Goal: Use online tool/utility: Utilize a website feature to perform a specific function

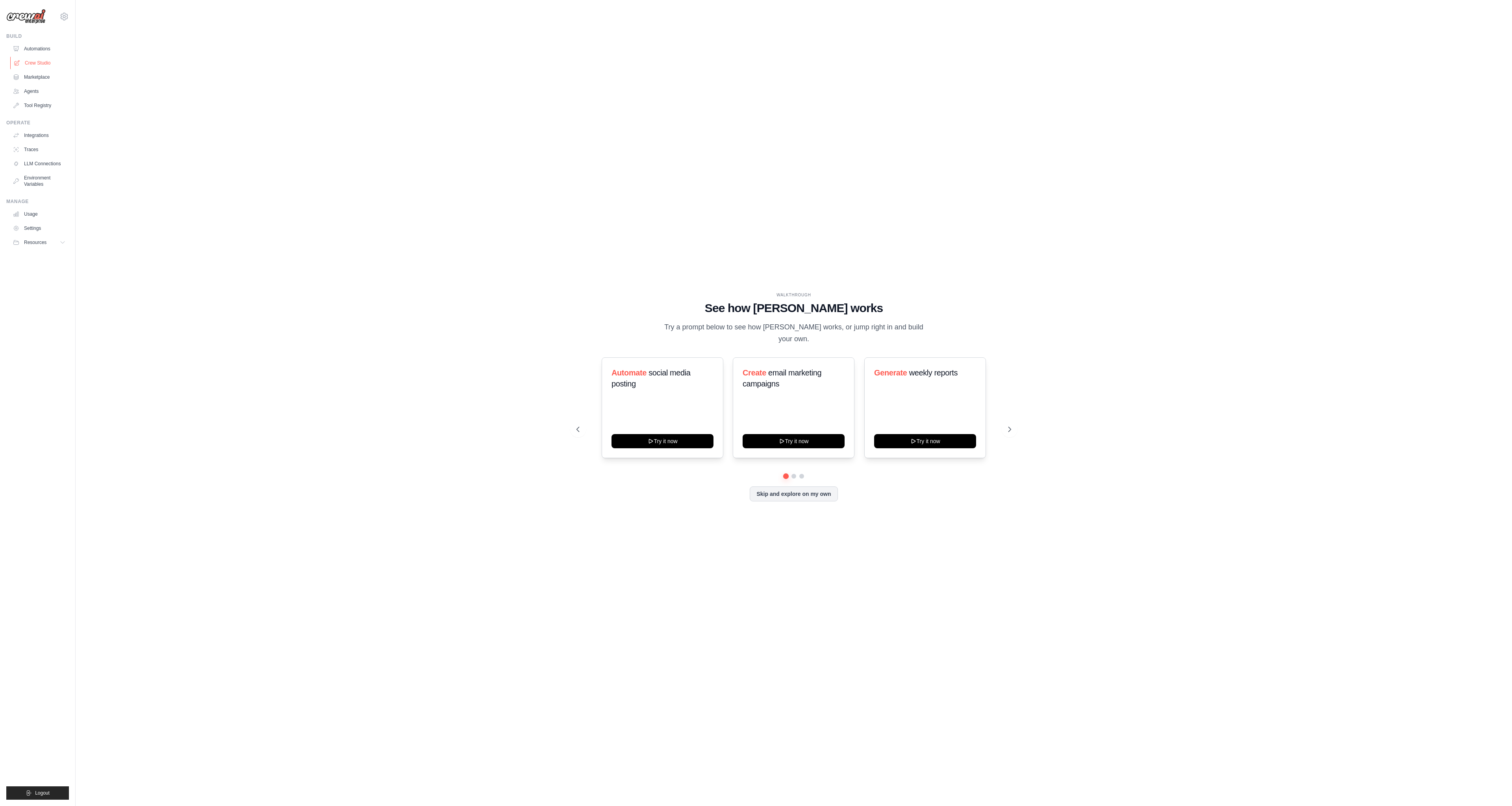
click at [45, 62] on link "Crew Studio" at bounding box center [39, 63] width 59 height 13
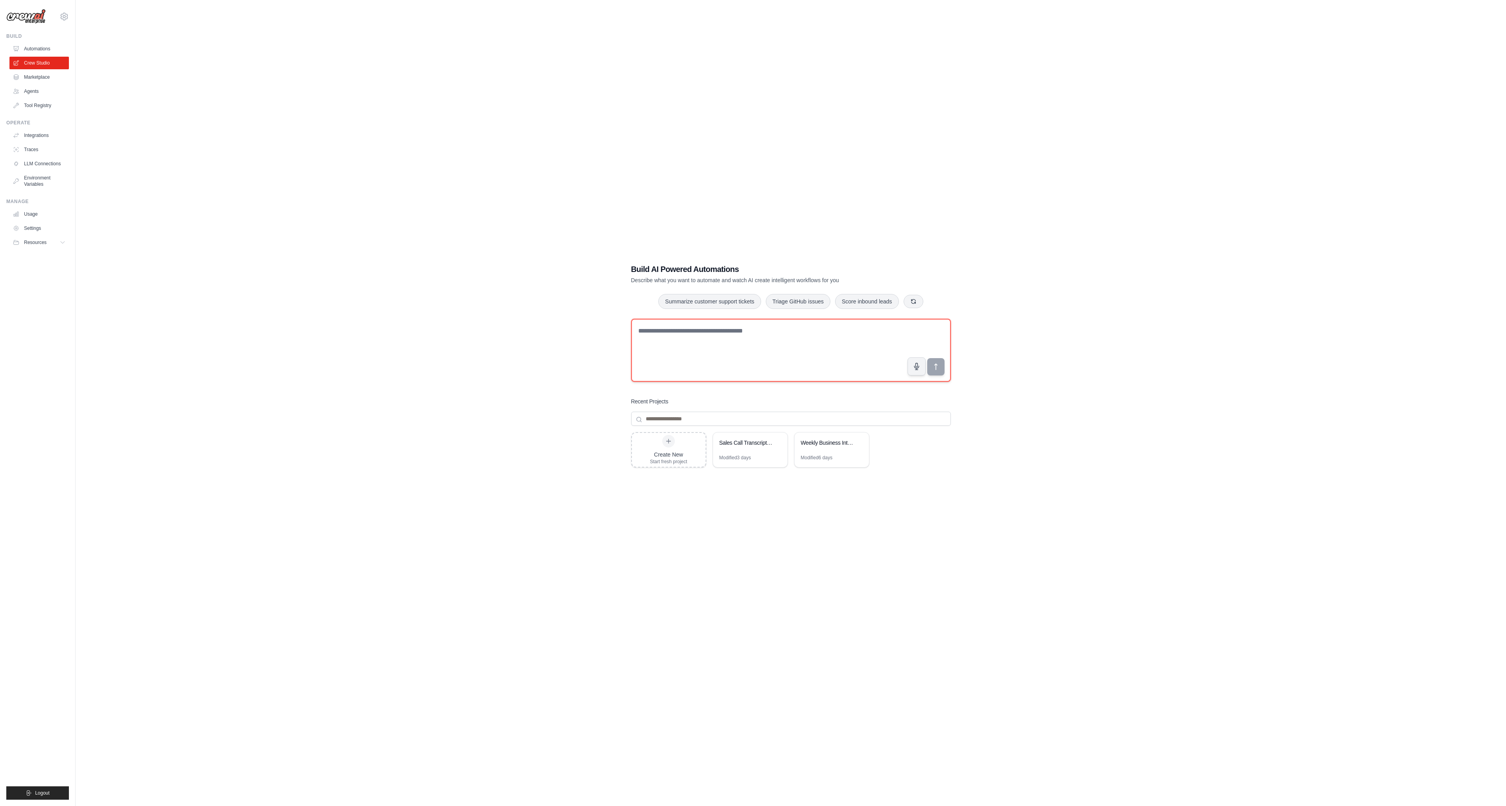
click at [737, 344] on textarea at bounding box center [791, 350] width 320 height 63
click at [696, 329] on textarea "**********" at bounding box center [791, 350] width 320 height 63
click at [651, 333] on textarea "**********" at bounding box center [791, 350] width 320 height 63
click at [781, 335] on textarea "**********" at bounding box center [791, 350] width 320 height 63
click at [704, 350] on textarea "**********" at bounding box center [791, 350] width 320 height 63
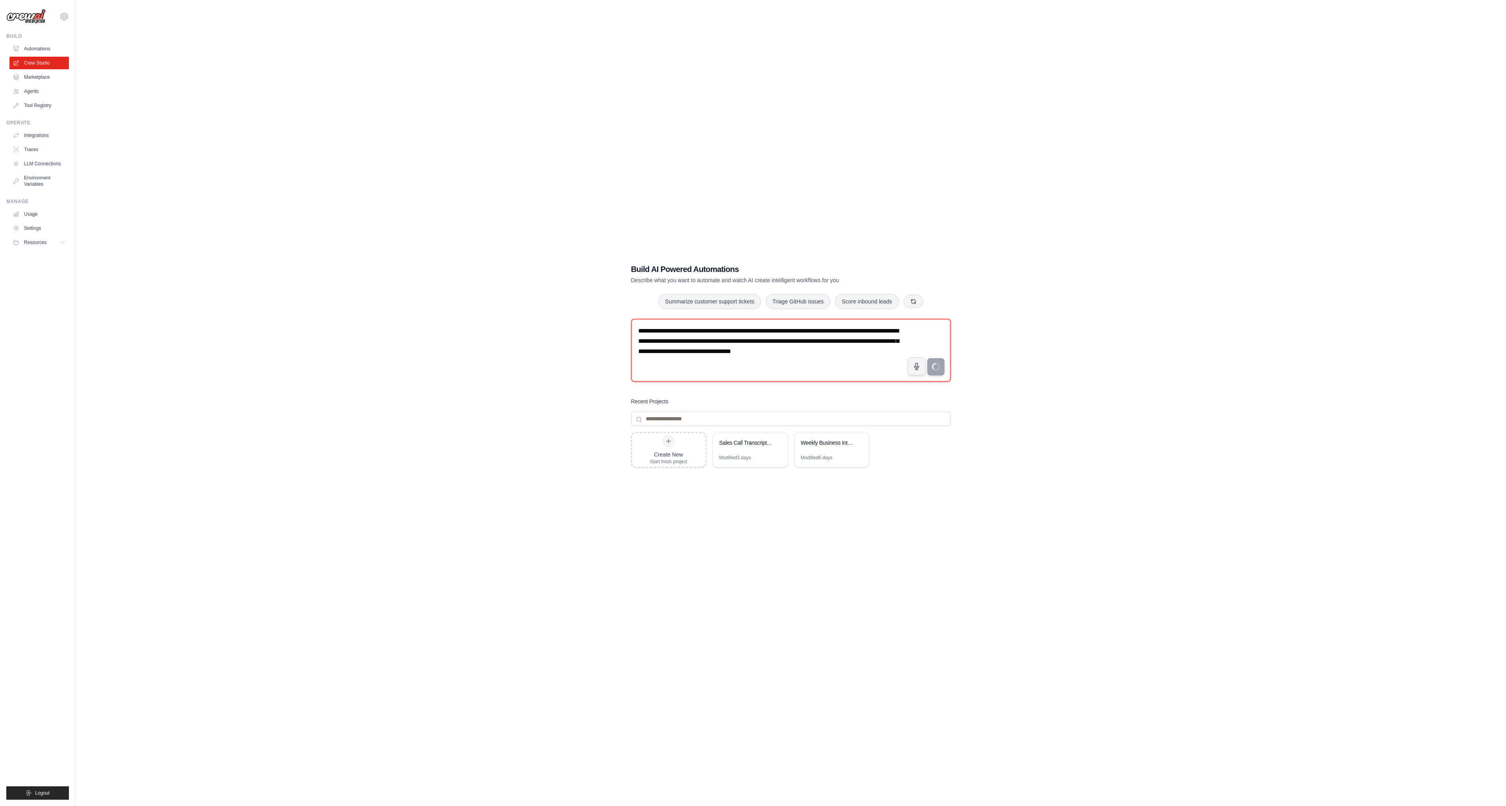
type textarea "**********"
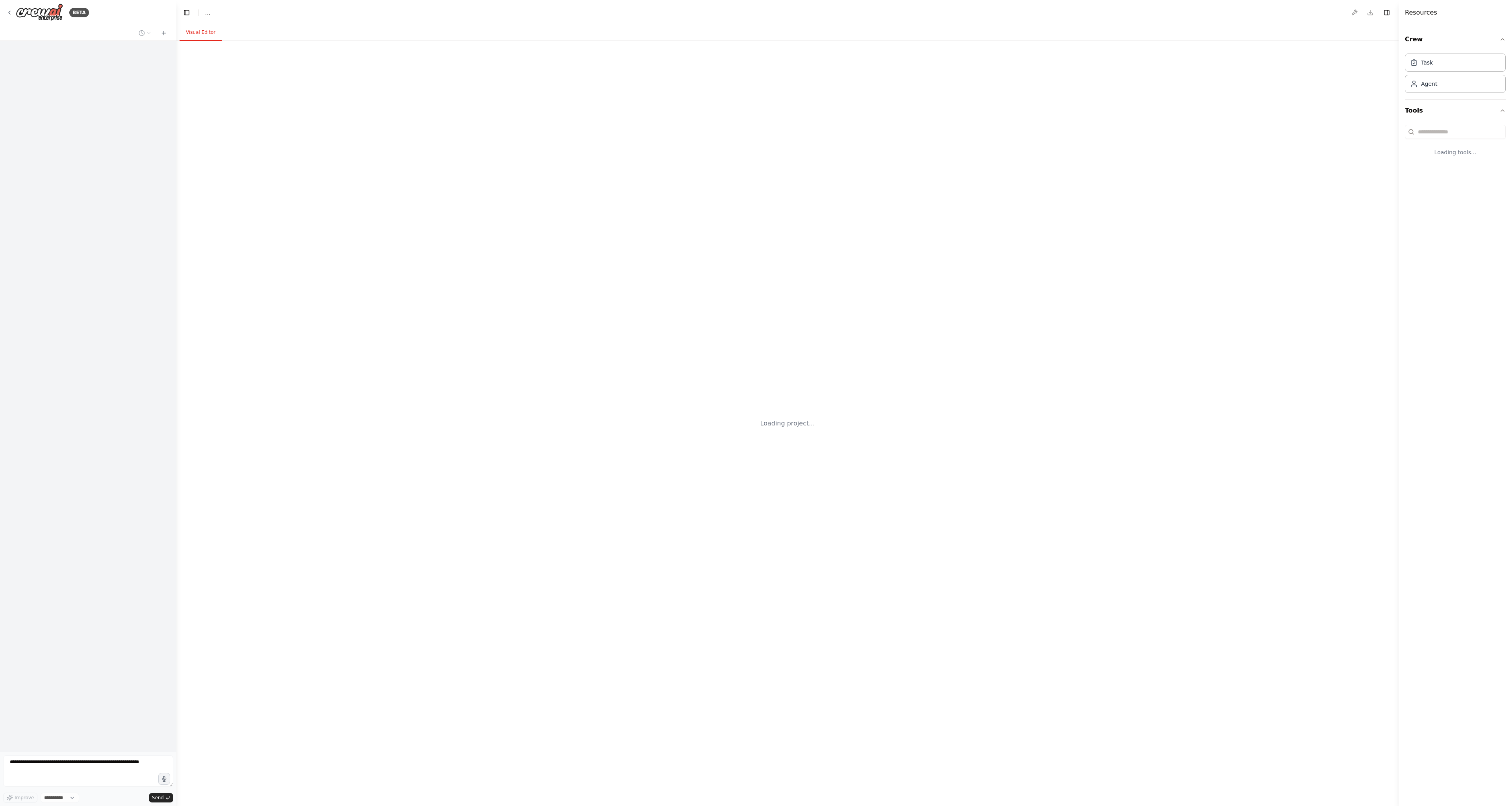
select select "****"
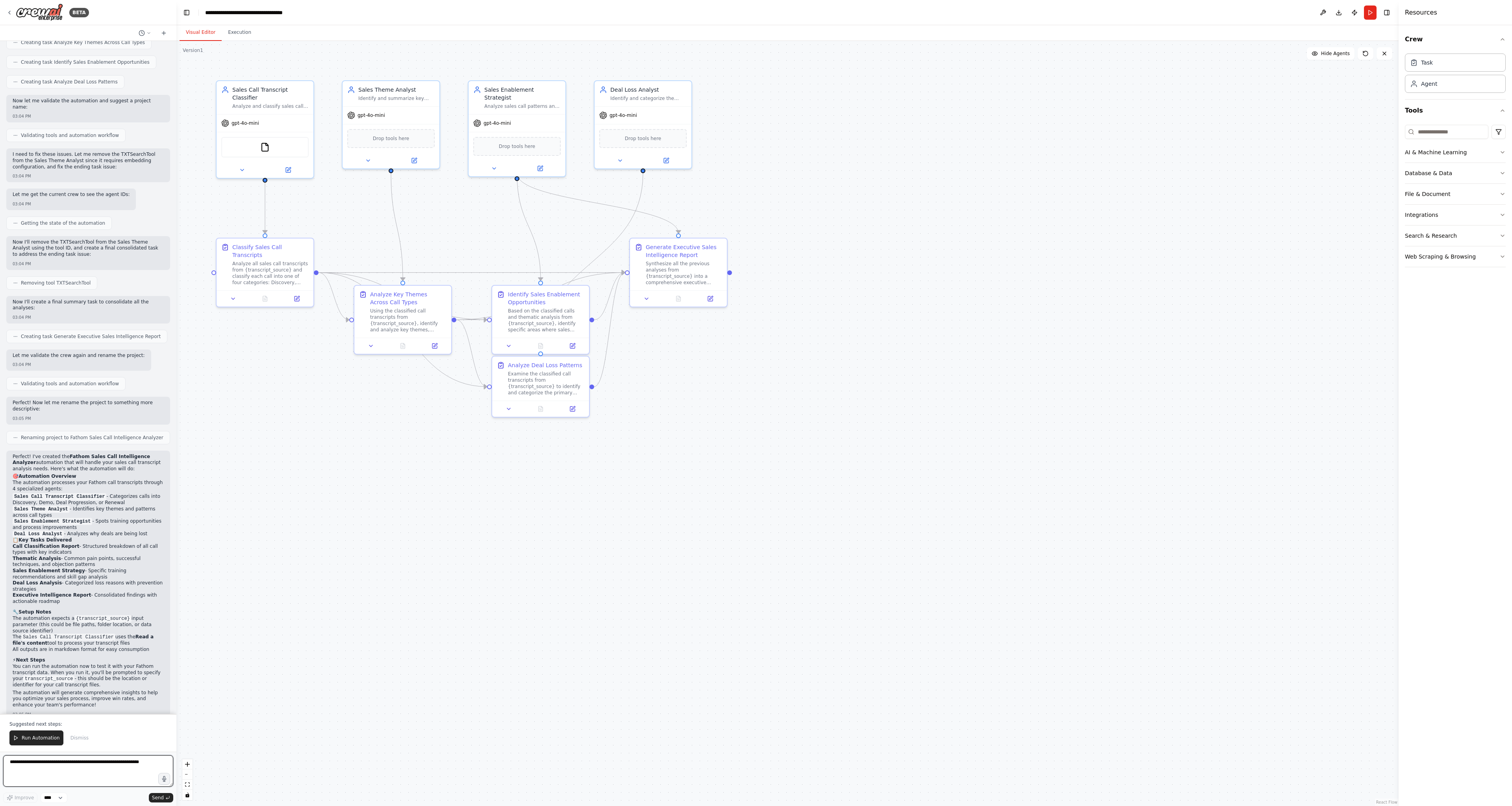
scroll to position [509, 0]
click at [276, 279] on div "Analyze all sales call transcripts from {transcript_source} and classify each c…" at bounding box center [270, 271] width 76 height 25
click at [239, 249] on div "Classify Sales Call Transcripts" at bounding box center [270, 250] width 76 height 16
click at [234, 299] on icon at bounding box center [233, 297] width 6 height 6
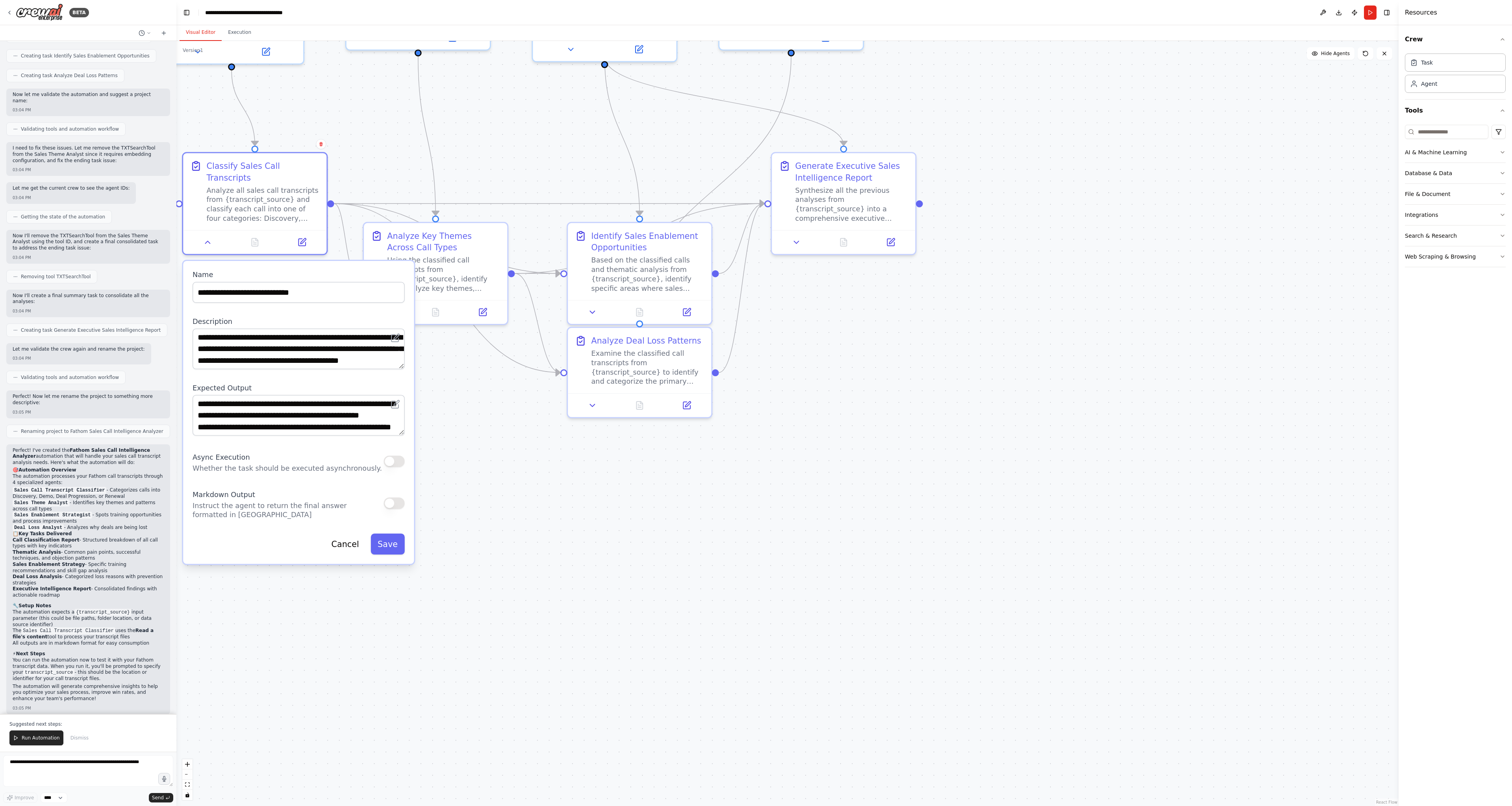
drag, startPoint x: 337, startPoint y: 375, endPoint x: 358, endPoint y: 373, distance: 21.4
click at [358, 373] on div "**********" at bounding box center [298, 412] width 231 height 303
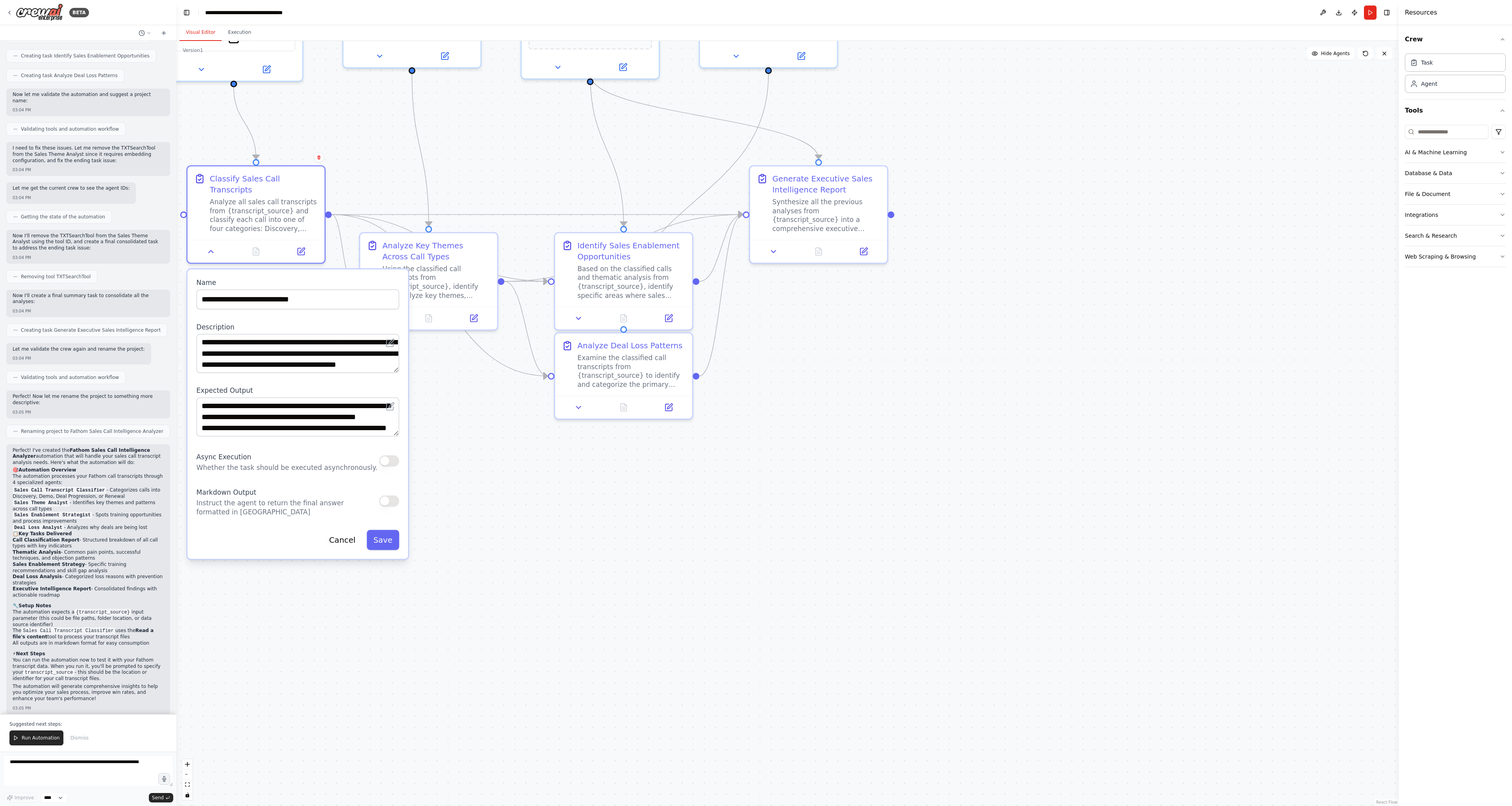
click at [518, 489] on div ".deletable-edge-delete-btn { width: 20px; height: 20px; border: 0px solid #ffff…" at bounding box center [787, 423] width 1222 height 765
click at [1475, 134] on input at bounding box center [1446, 132] width 83 height 14
click at [1467, 156] on button "AI & Machine Learning" at bounding box center [1455, 152] width 101 height 20
click at [1460, 175] on button "Database & Data" at bounding box center [1455, 173] width 101 height 20
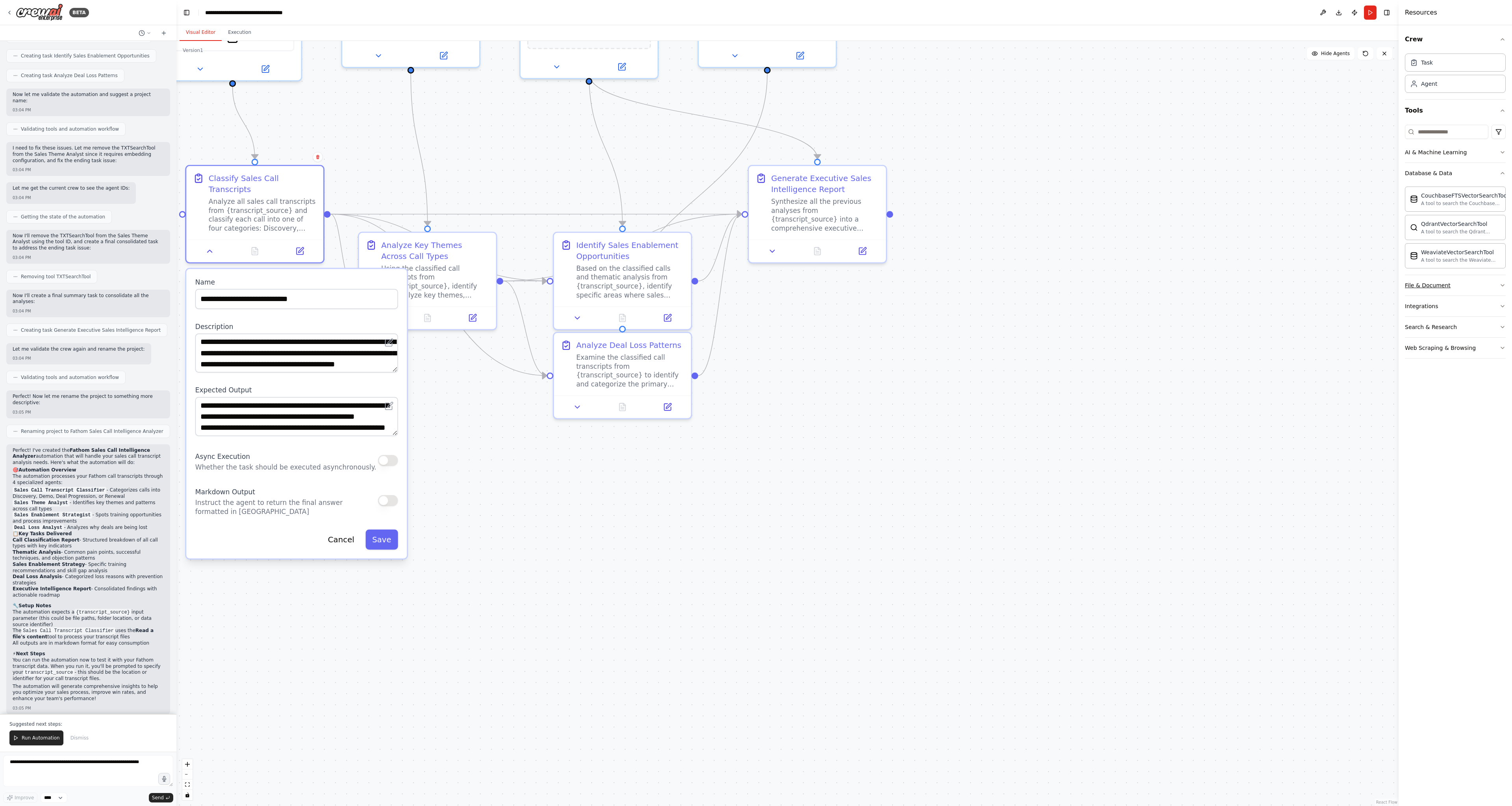
click at [1464, 284] on button "File & Document" at bounding box center [1455, 285] width 101 height 20
click at [1459, 544] on button "Integrations" at bounding box center [1455, 539] width 101 height 20
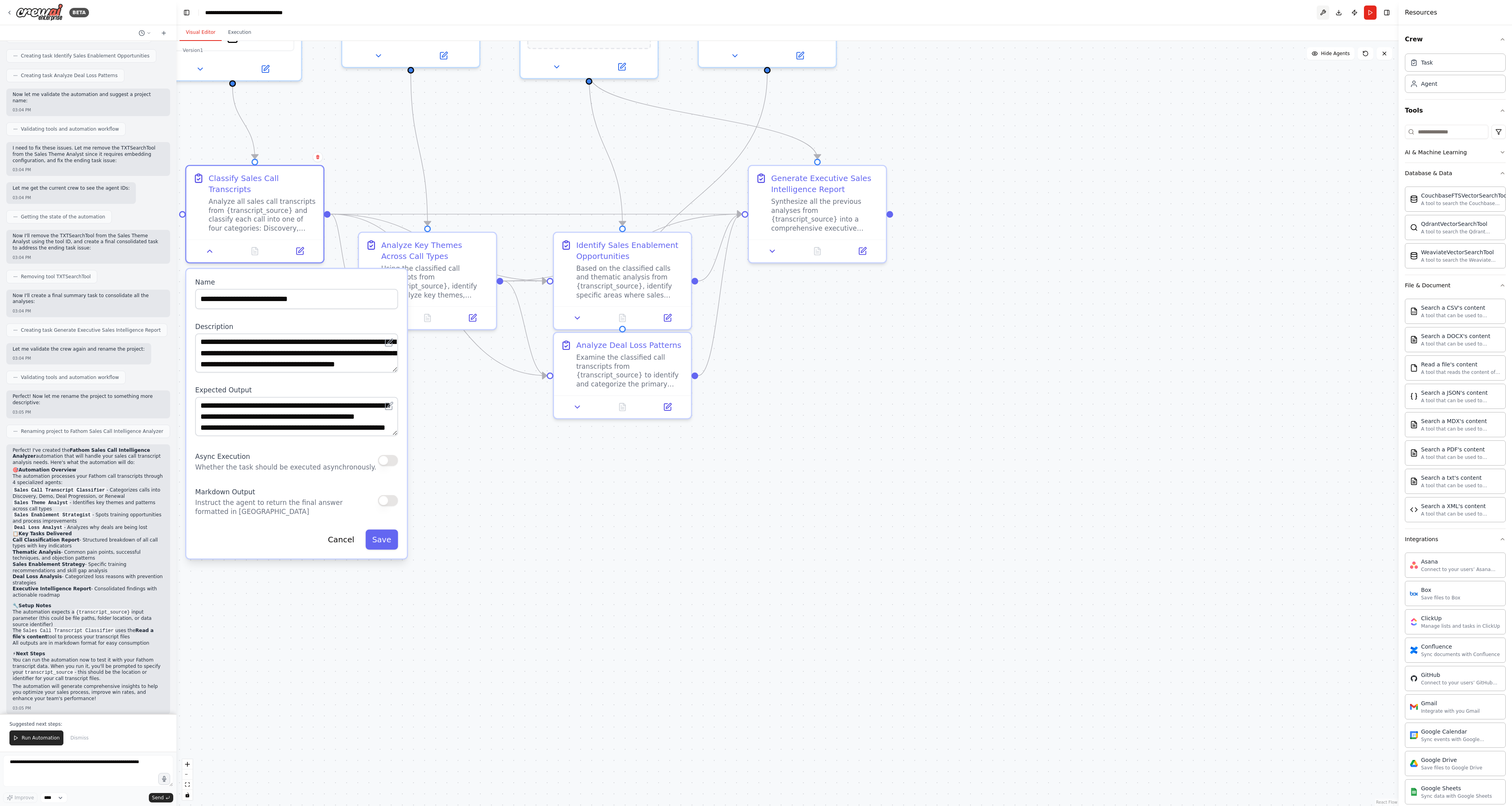
click at [1321, 12] on button at bounding box center [1323, 13] width 13 height 14
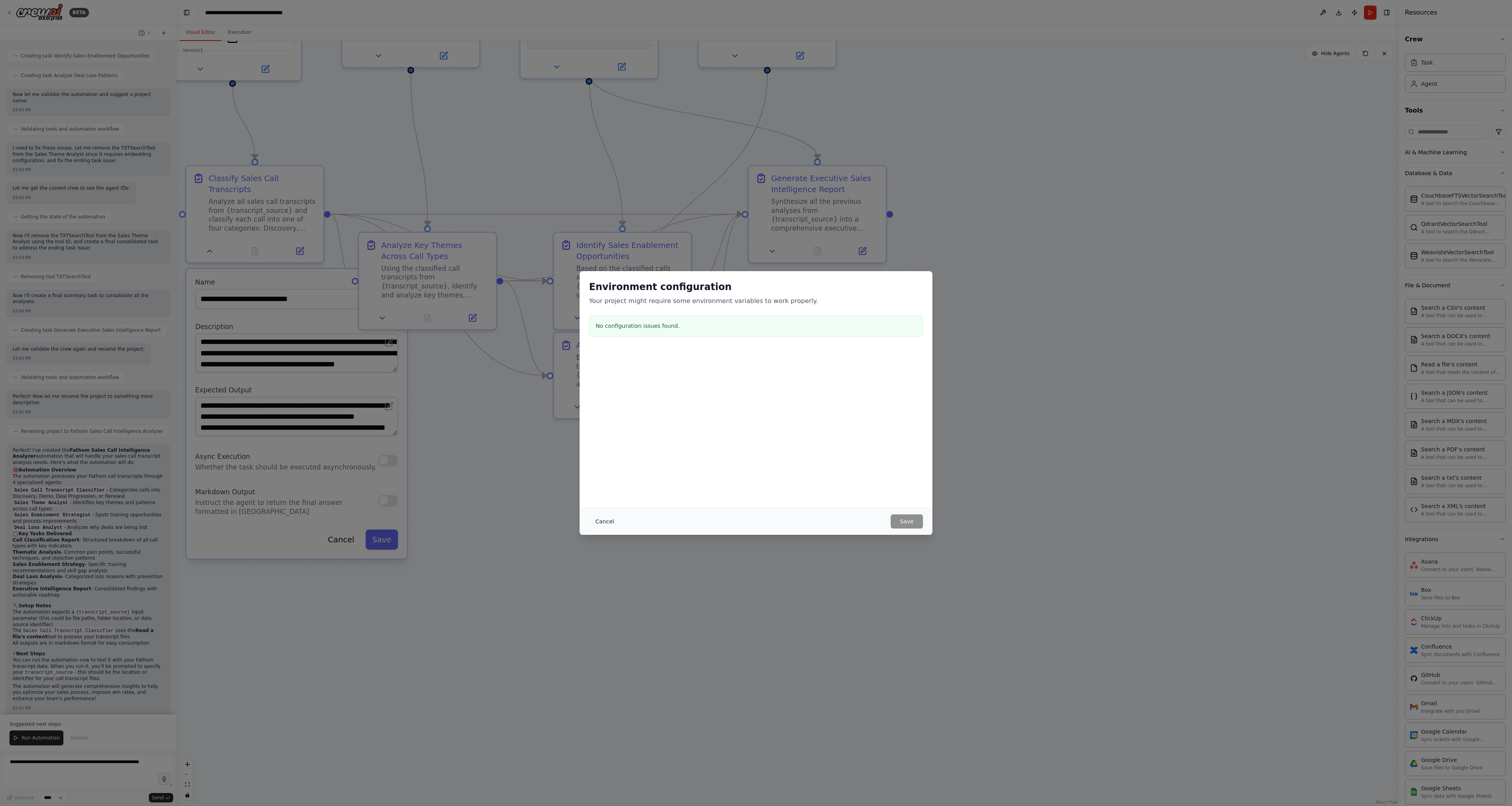
click at [607, 518] on button "Cancel" at bounding box center [604, 522] width 31 height 14
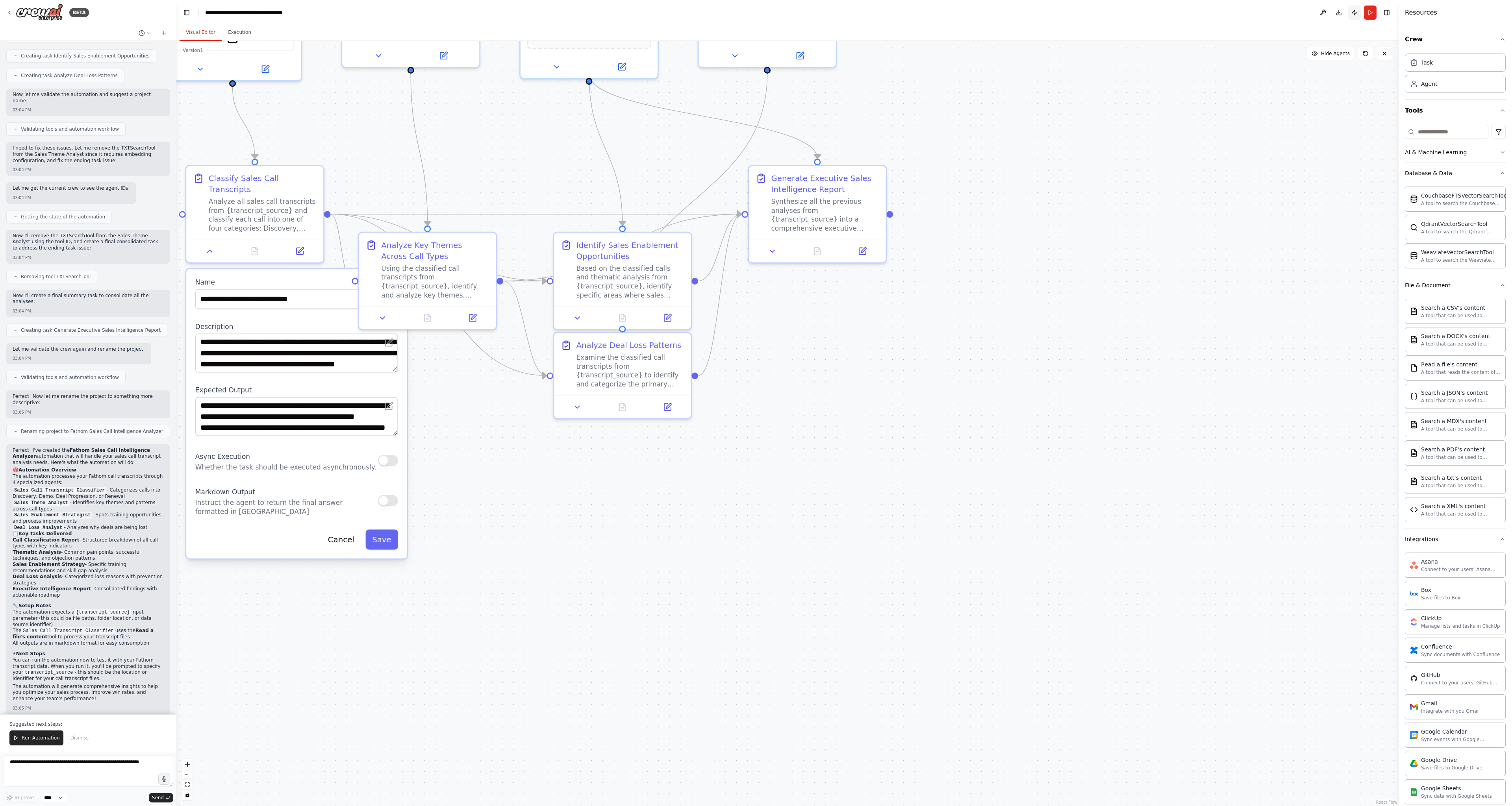
click at [1353, 13] on button "Publish" at bounding box center [1354, 13] width 13 height 14
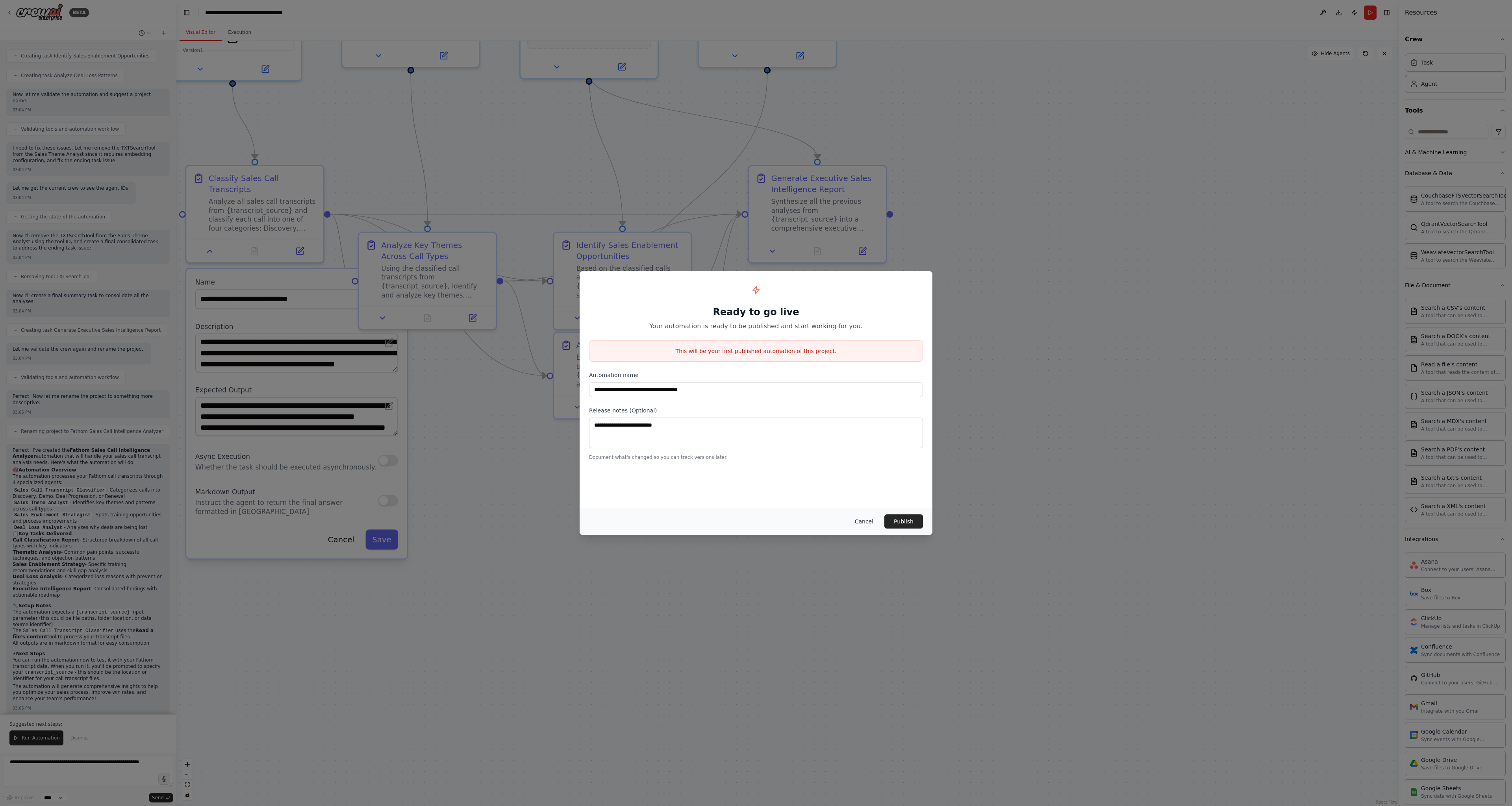
click at [862, 519] on button "Cancel" at bounding box center [863, 522] width 31 height 14
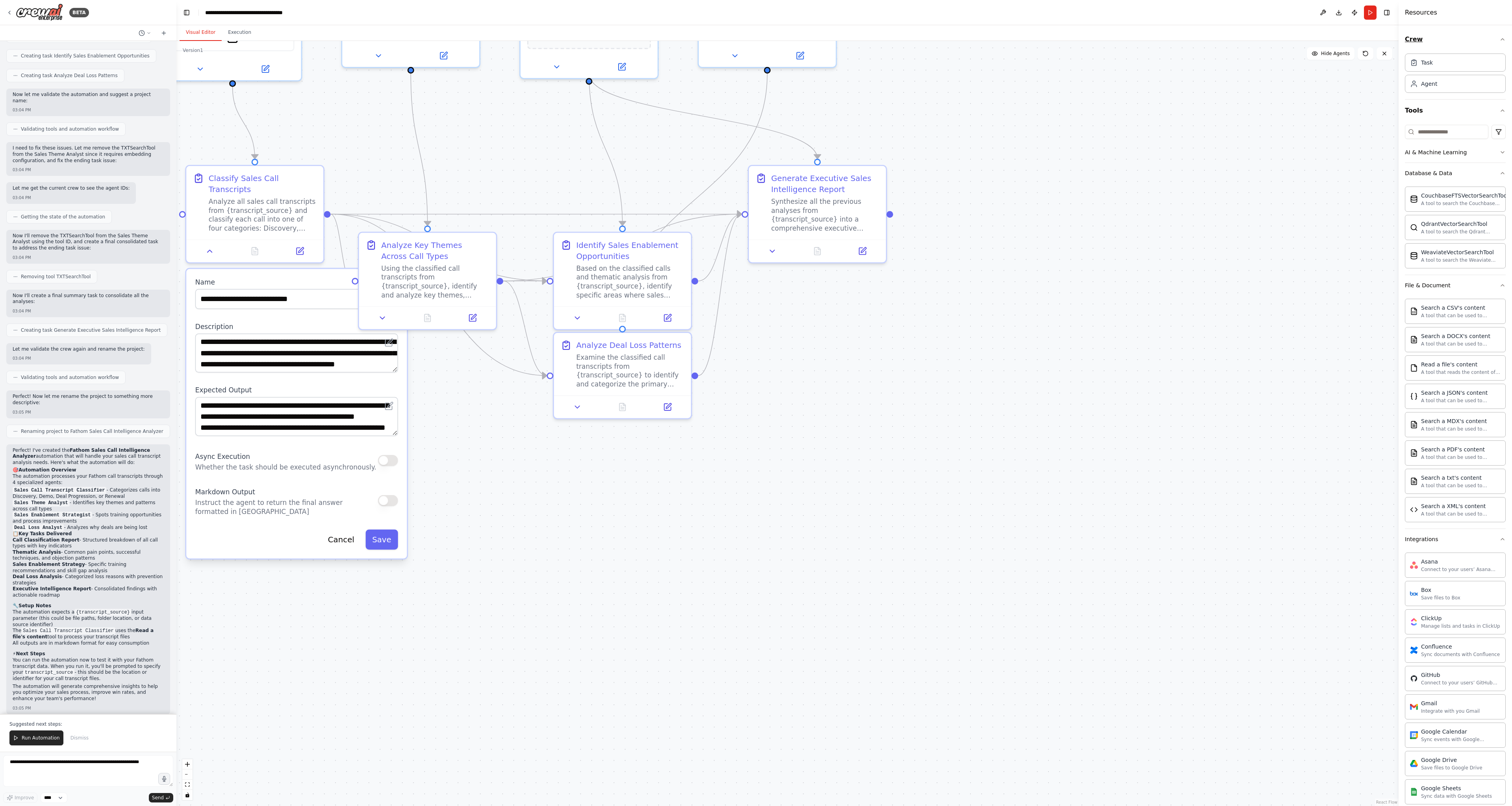
click at [1499, 36] on icon "button" at bounding box center [1502, 39] width 6 height 6
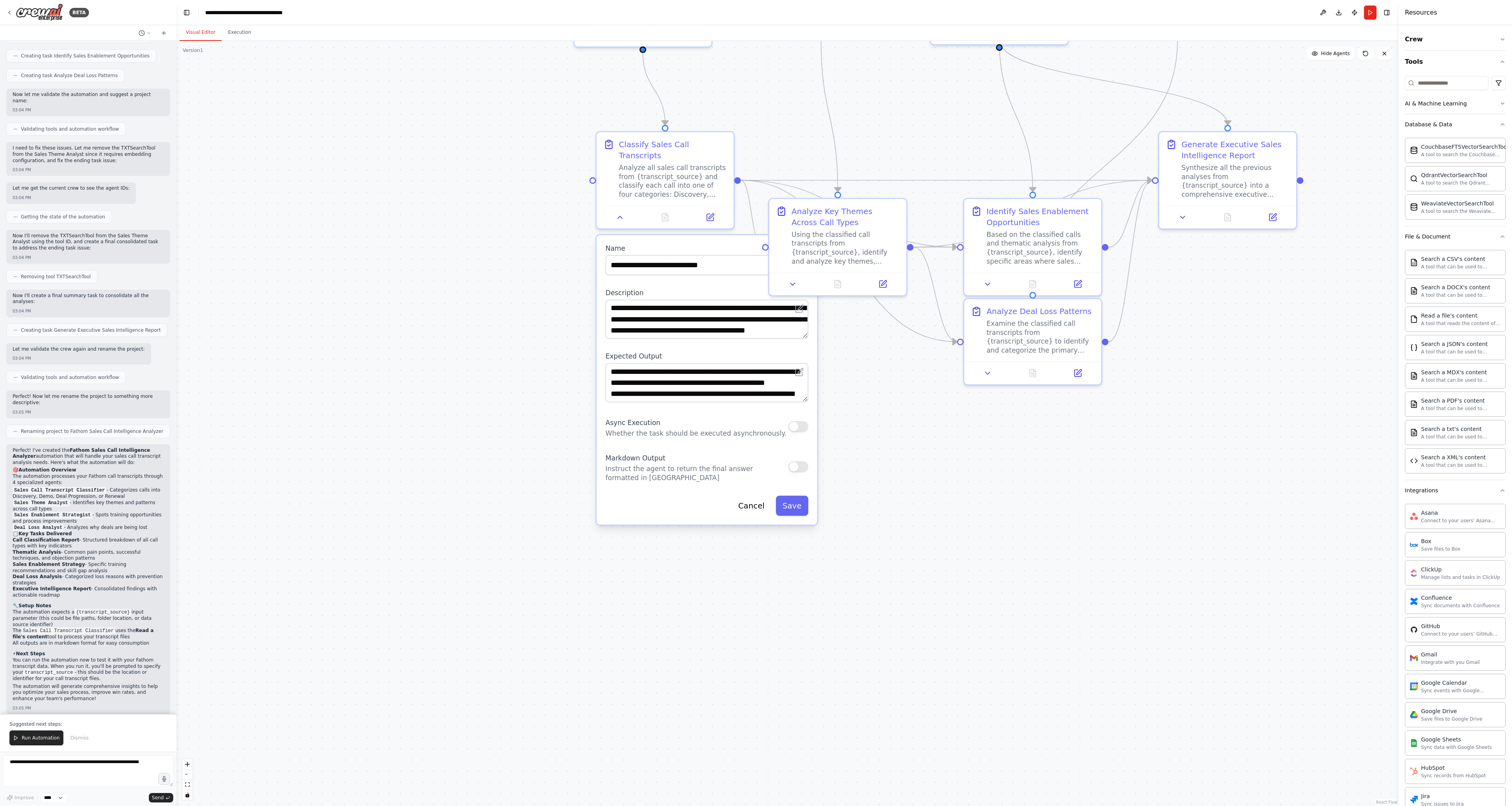
drag, startPoint x: 883, startPoint y: 444, endPoint x: 1182, endPoint y: 450, distance: 298.9
click at [1274, 433] on div ".deletable-edge-delete-btn { width: 20px; height: 20px; border: 0px solid #ffff…" at bounding box center [787, 423] width 1222 height 765
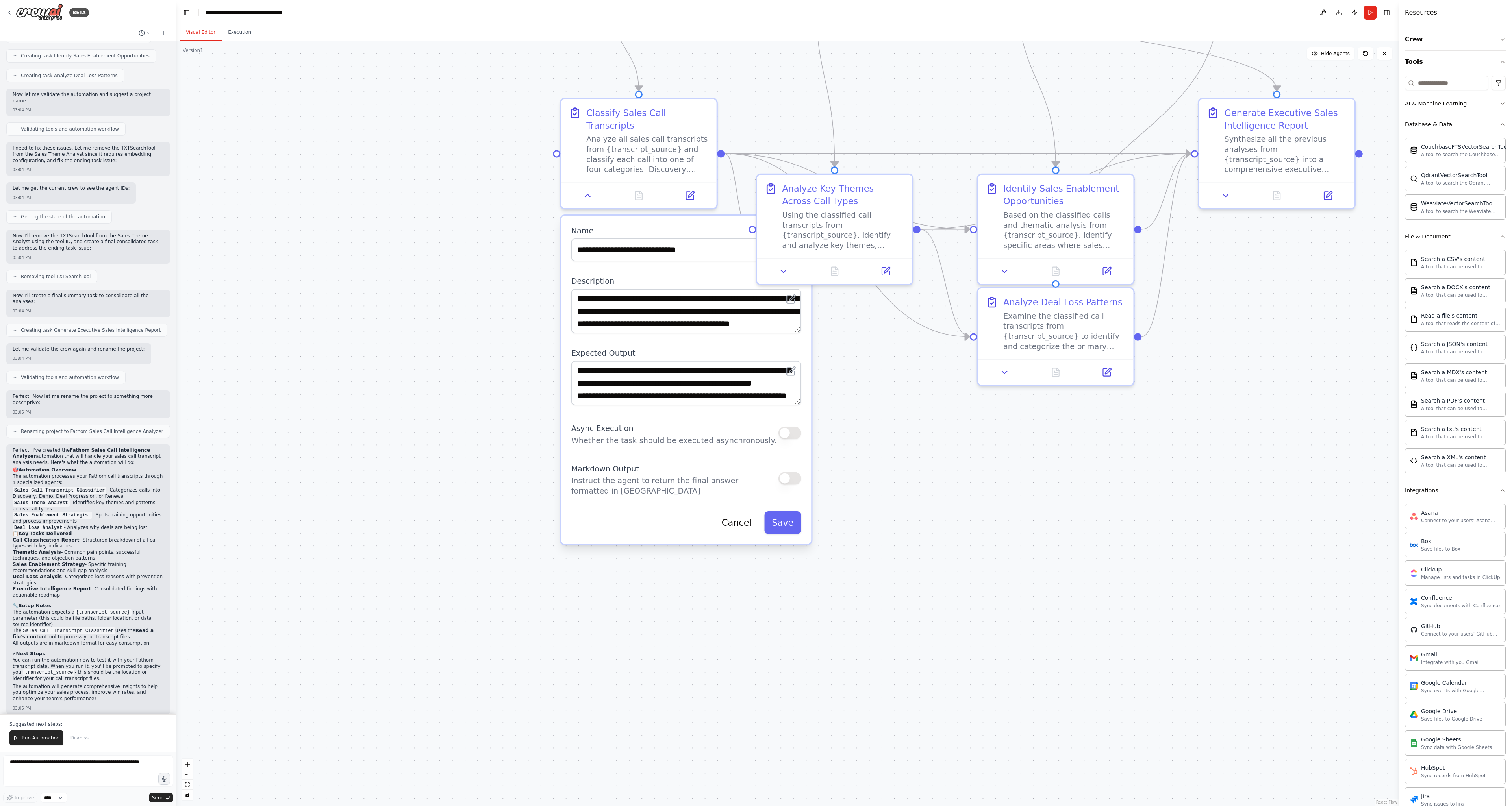
drag, startPoint x: 468, startPoint y: 303, endPoint x: 471, endPoint y: 298, distance: 5.8
click at [470, 300] on div ".deletable-edge-delete-btn { width: 20px; height: 20px; border: 0px solid #ffff…" at bounding box center [787, 423] width 1222 height 765
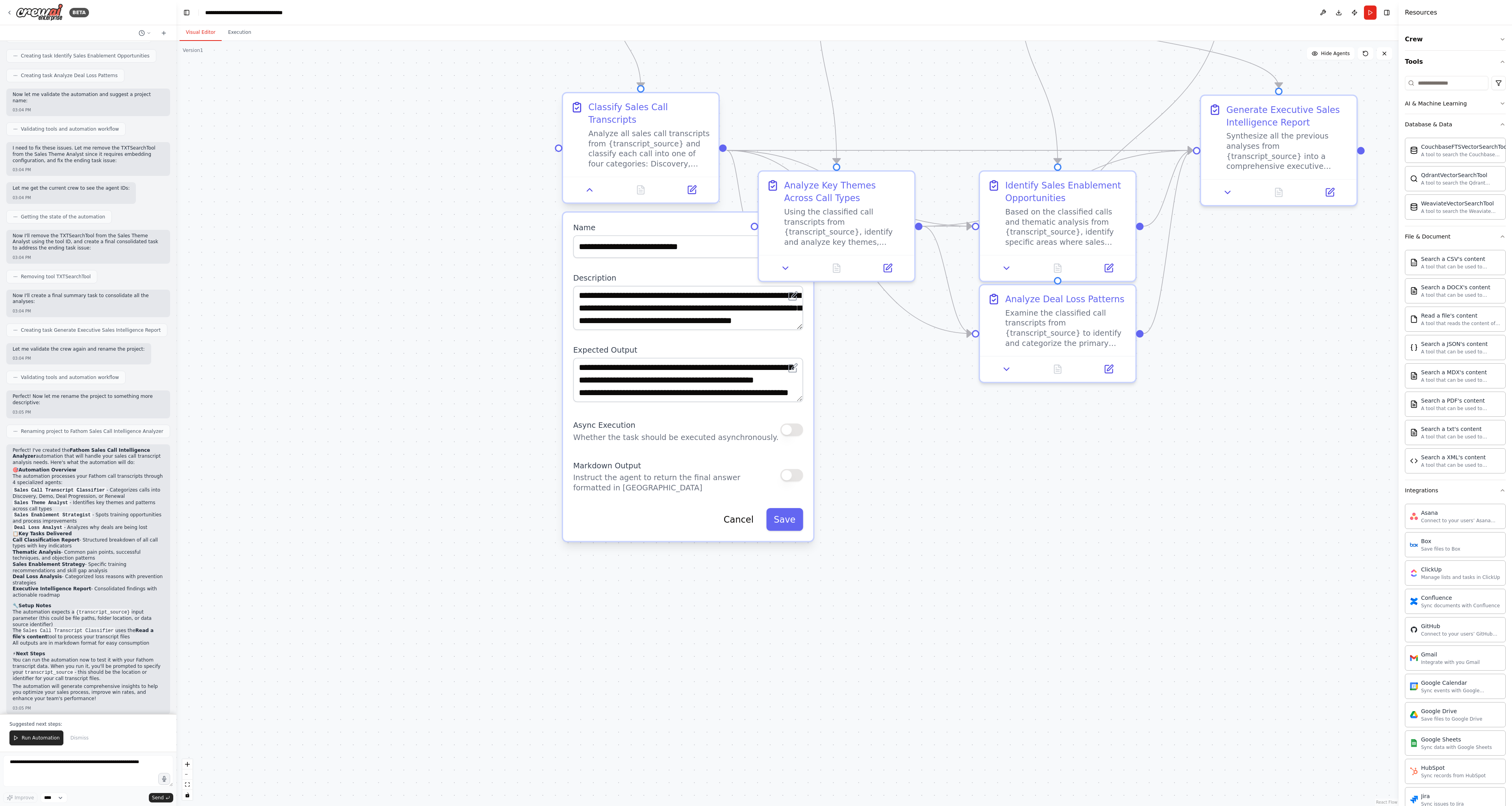
click at [665, 128] on div "Classify Sales Call Transcripts Analyze all sales call transcripts from {transc…" at bounding box center [649, 135] width 122 height 68
click at [757, 510] on button "Cancel" at bounding box center [738, 519] width 45 height 23
click at [750, 520] on button "Cancel" at bounding box center [738, 519] width 45 height 23
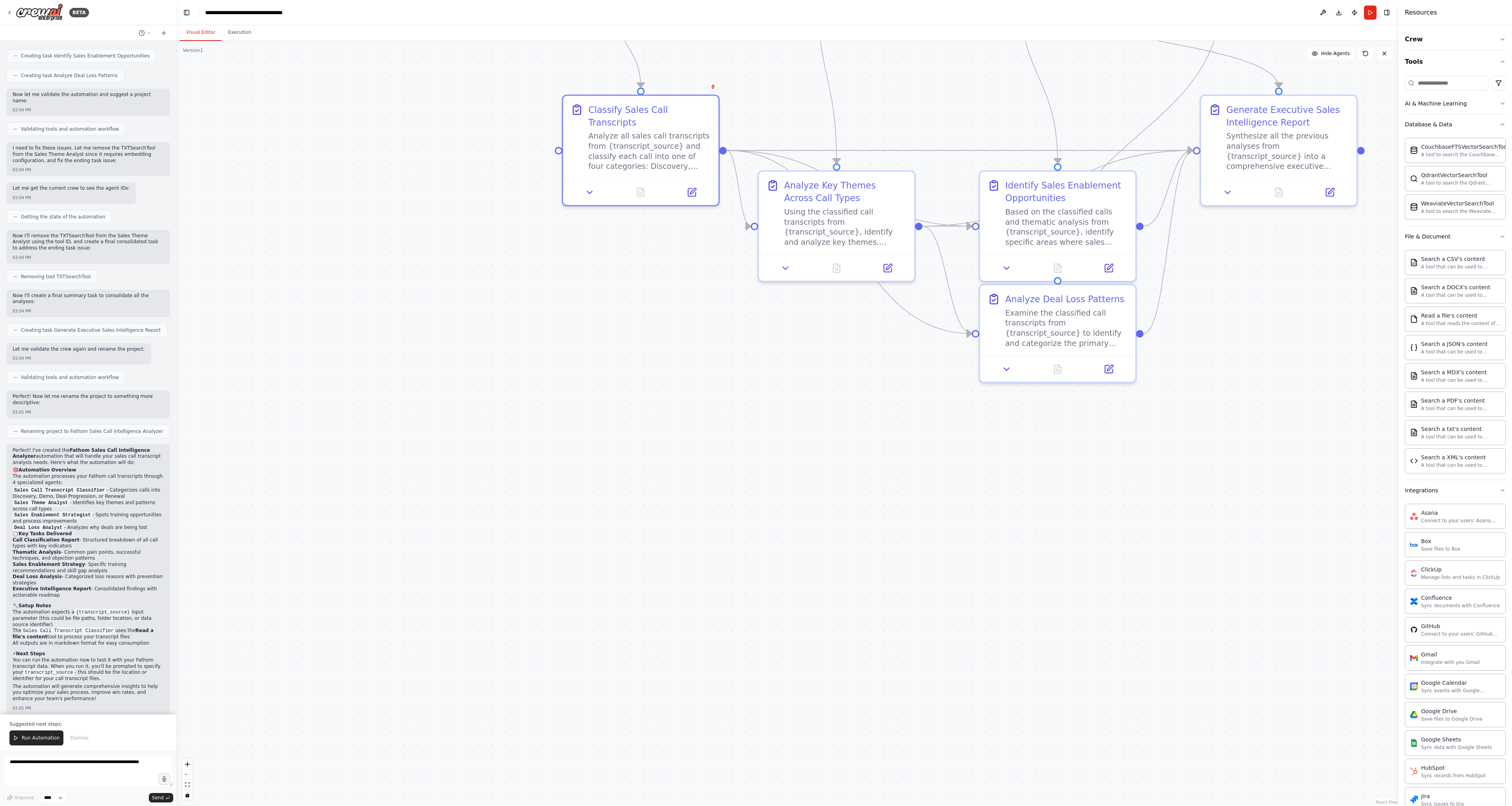
click at [708, 492] on div ".deletable-edge-delete-btn { width: 20px; height: 20px; border: 0px solid #ffff…" at bounding box center [787, 423] width 1222 height 765
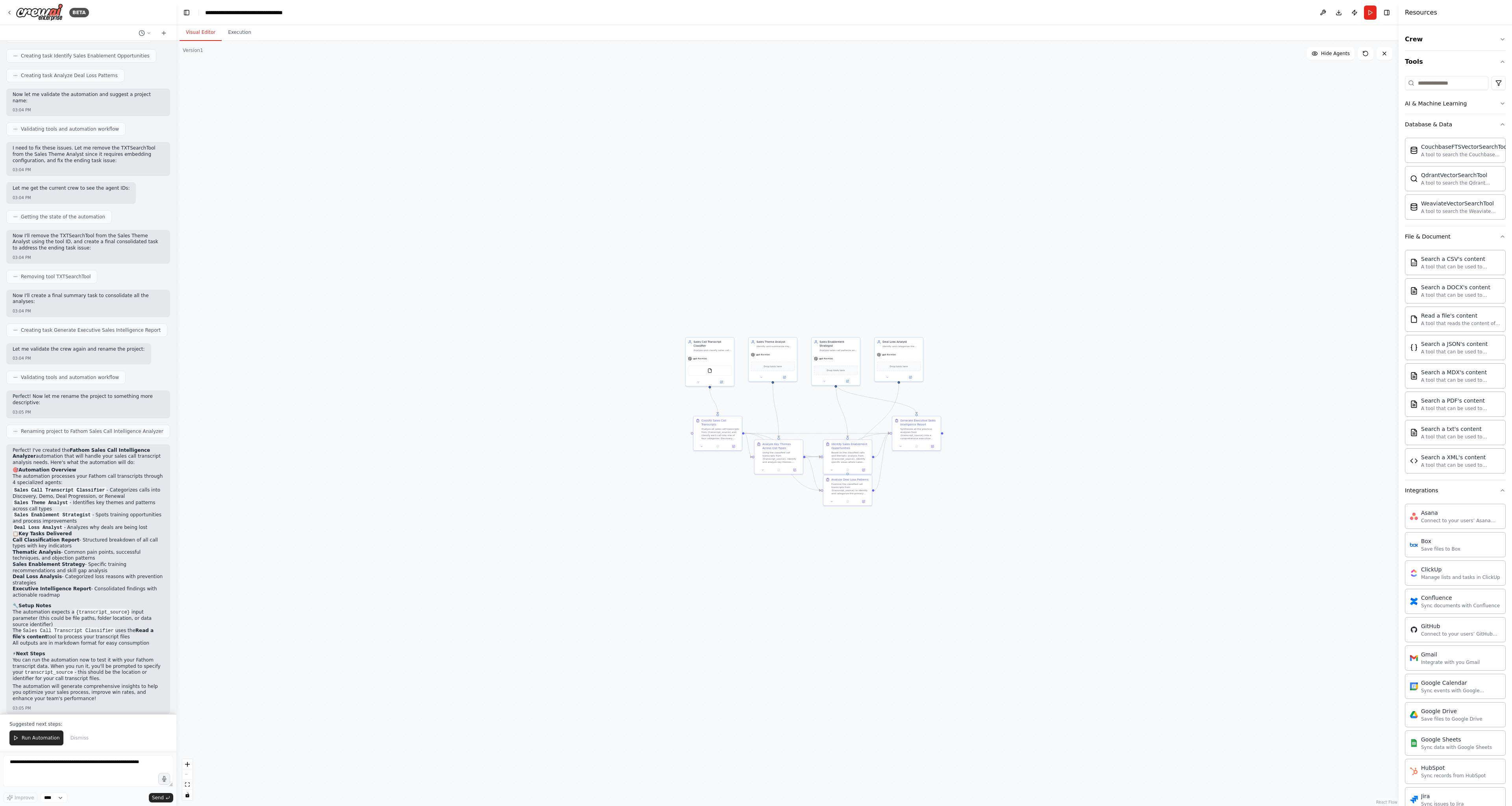
drag, startPoint x: 720, startPoint y: 461, endPoint x: 732, endPoint y: 510, distance: 50.7
click at [741, 535] on div ".deletable-edge-delete-btn { width: 20px; height: 20px; border: 0px solid #ffff…" at bounding box center [787, 423] width 1222 height 765
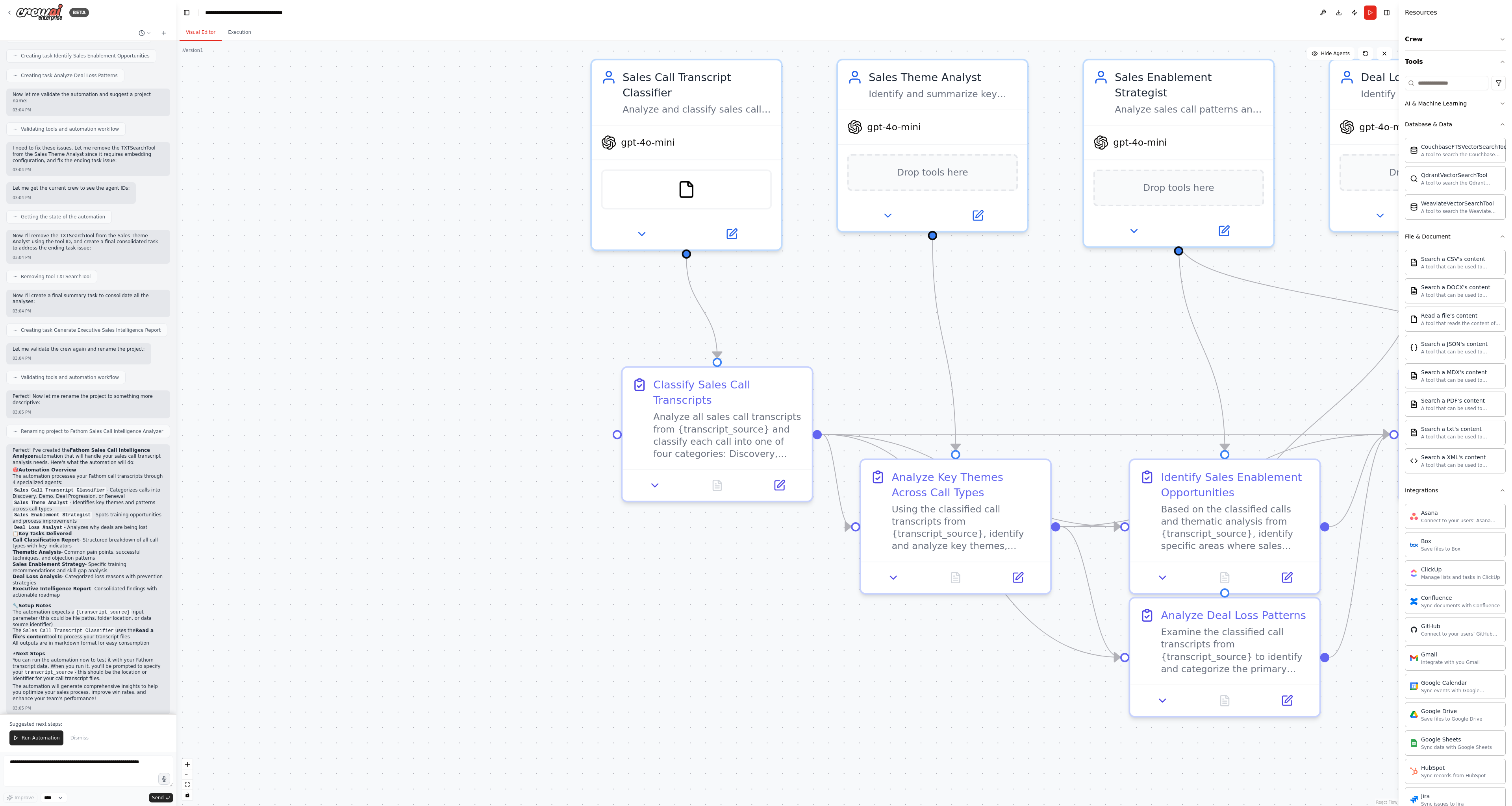
drag, startPoint x: 730, startPoint y: 457, endPoint x: 722, endPoint y: 552, distance: 95.2
click at [722, 552] on div ".deletable-edge-delete-btn { width: 20px; height: 20px; border: 0px solid #ffff…" at bounding box center [787, 423] width 1222 height 765
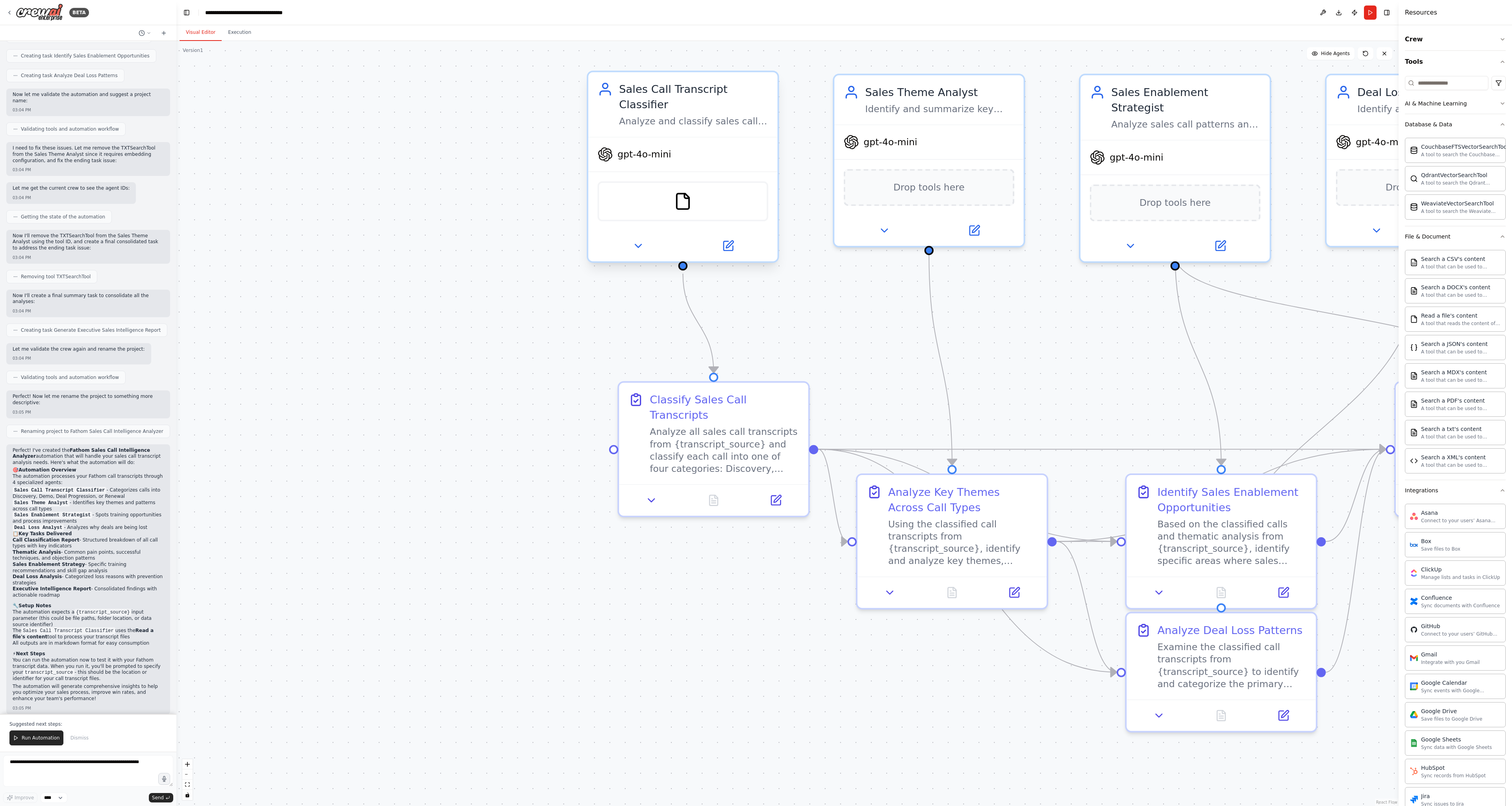
click at [690, 122] on div "Analyze and classify sales call transcripts from {transcript_source} into speci…" at bounding box center [693, 121] width 149 height 12
click at [686, 210] on img at bounding box center [683, 201] width 19 height 19
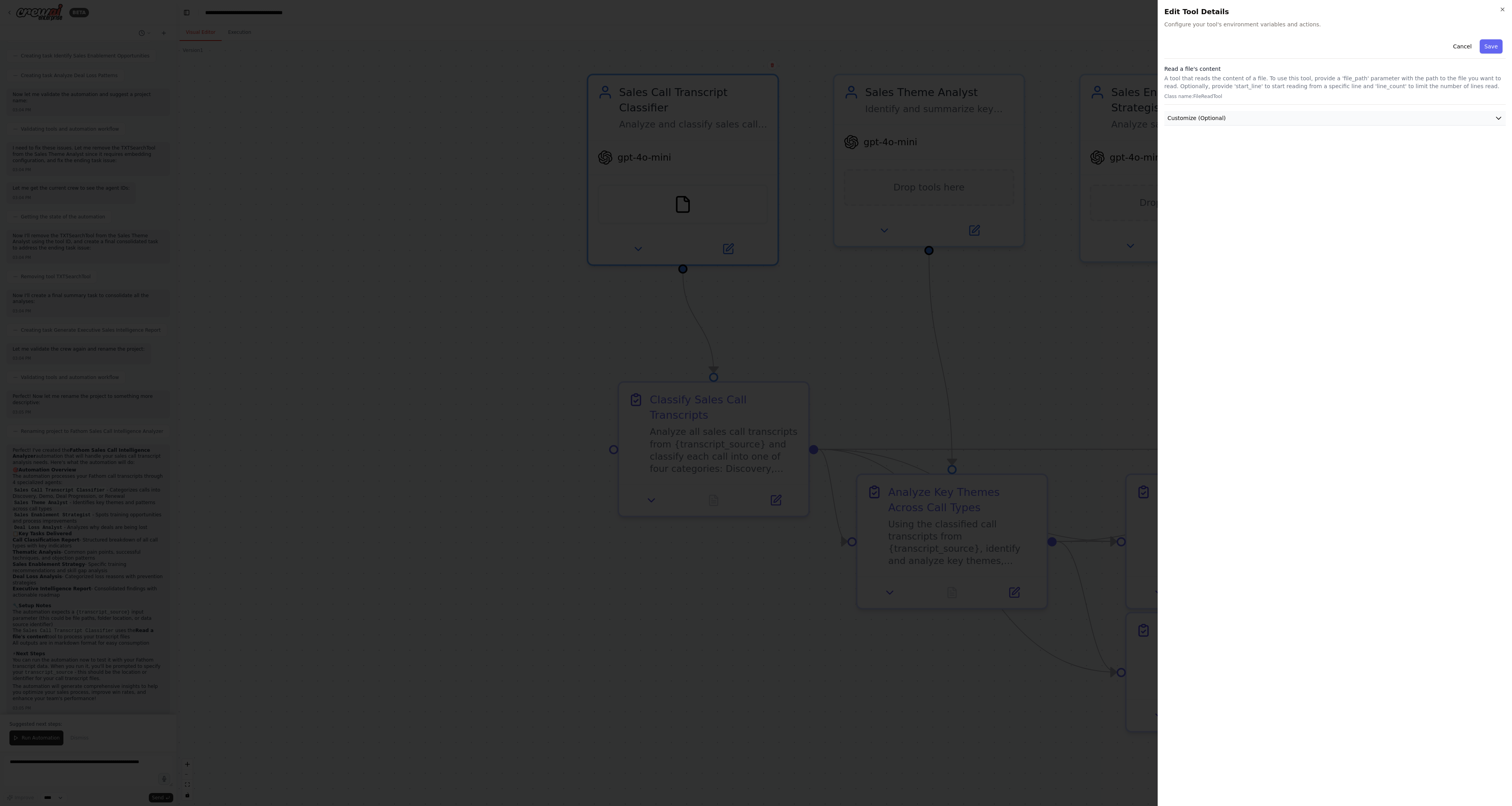
click at [1345, 118] on button "Customize (Optional)" at bounding box center [1334, 118] width 341 height 15
click at [1322, 157] on div "Cancel Save Read a file's content A tool that reads the content of a file. To u…" at bounding box center [1334, 418] width 341 height 764
click at [1318, 148] on input "text" at bounding box center [1335, 147] width 338 height 14
click at [1317, 209] on div "Cancel Save Read a file's content A tool that reads the content of a file. To u…" at bounding box center [1334, 418] width 341 height 764
click at [1460, 50] on button "Cancel" at bounding box center [1462, 46] width 28 height 14
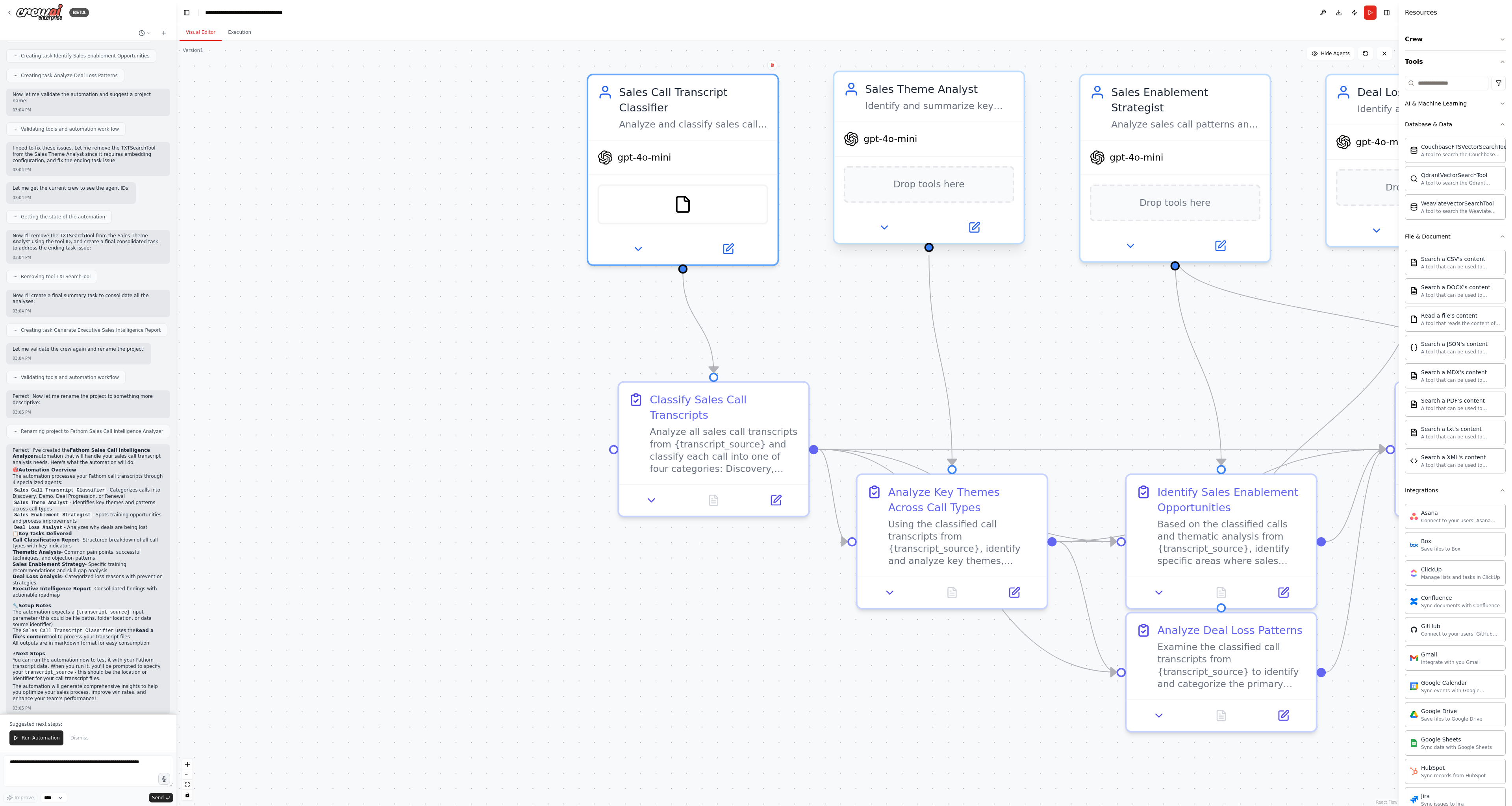
click at [960, 111] on div "Identify and summarize key themes, patterns, and insights across different call…" at bounding box center [939, 106] width 149 height 12
click at [1014, 308] on div ".deletable-edge-delete-btn { width: 20px; height: 20px; border: 0px solid #ffff…" at bounding box center [787, 423] width 1222 height 765
click at [953, 187] on span "Drop tools here" at bounding box center [928, 184] width 71 height 15
click at [889, 225] on icon at bounding box center [884, 227] width 12 height 12
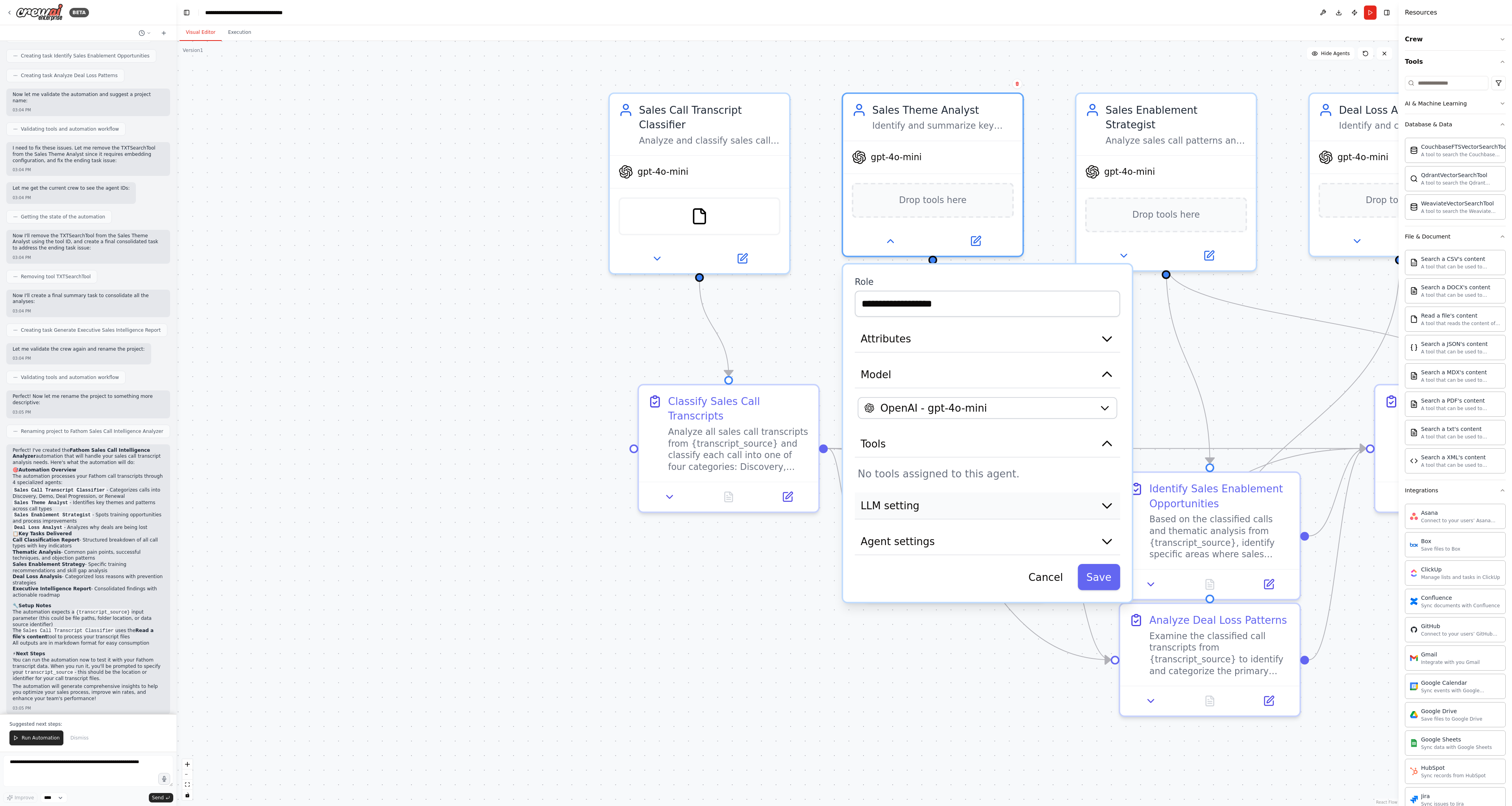
click at [1035, 509] on button "LLM setting" at bounding box center [987, 506] width 265 height 27
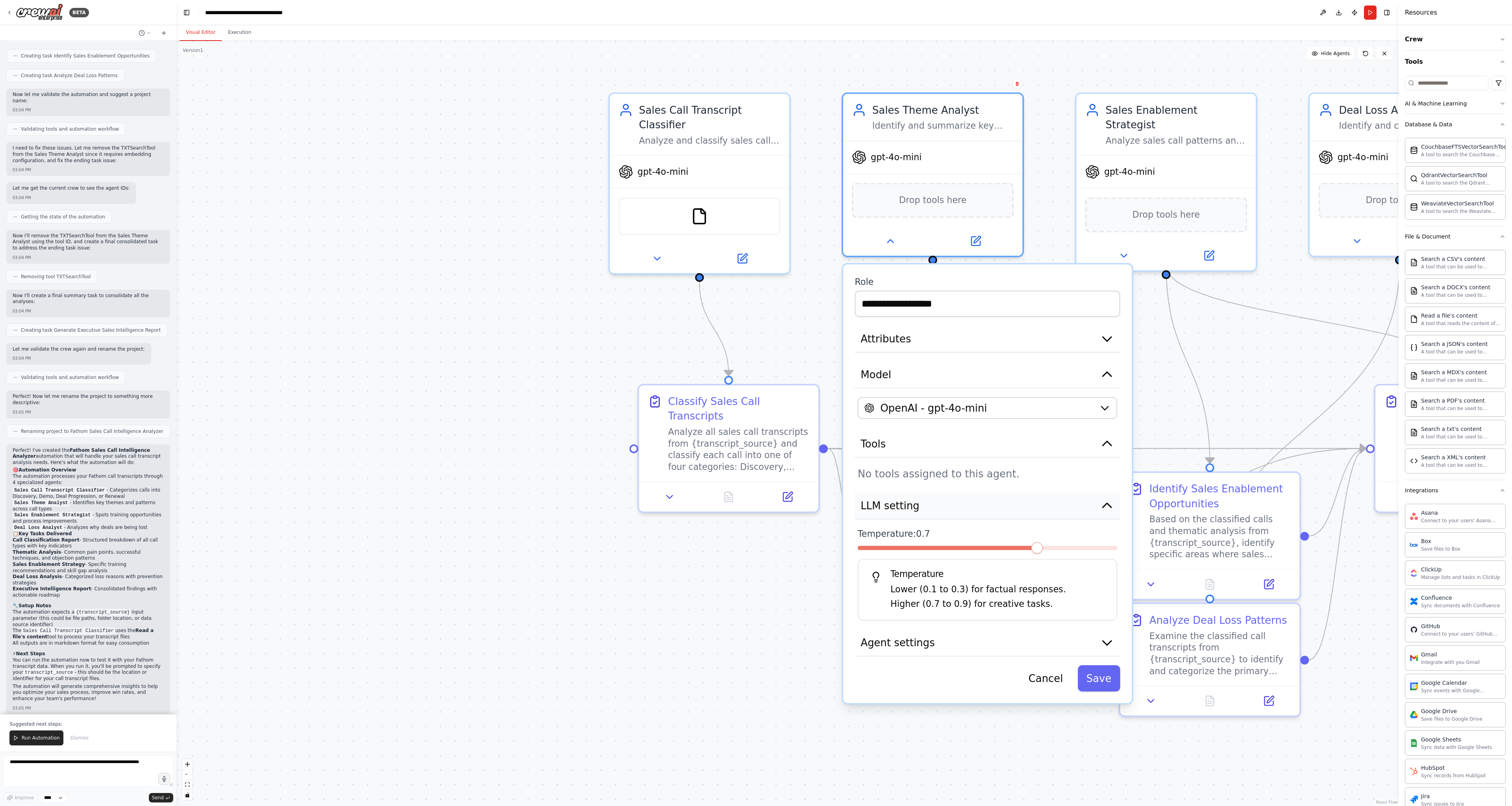
click at [1035, 509] on button "LLM setting" at bounding box center [987, 506] width 265 height 27
